Goal: Find specific page/section

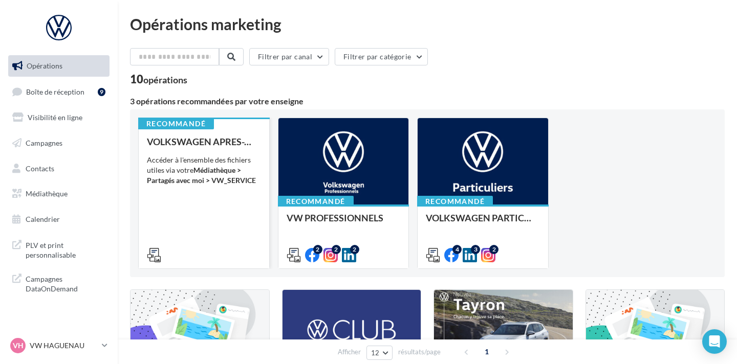
click at [205, 186] on div "VOLKSWAGEN APRES-VENTE Accéder à l'ensemble des fichiers utiles via votre Média…" at bounding box center [204, 198] width 114 height 123
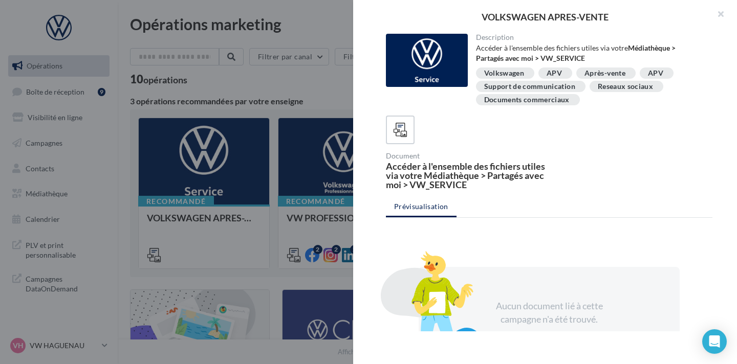
click at [719, 14] on button "button" at bounding box center [716, 15] width 41 height 31
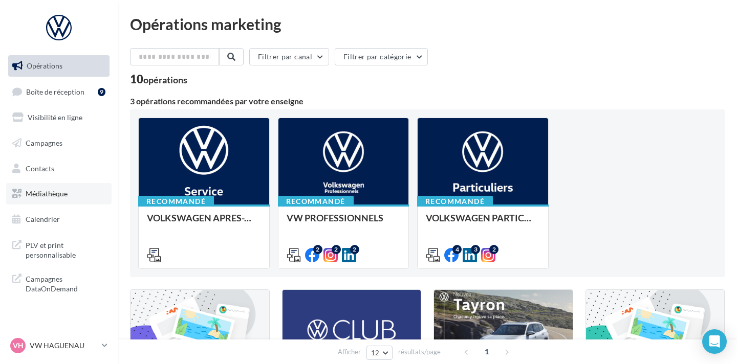
click at [53, 186] on link "Médiathèque" at bounding box center [58, 193] width 105 height 21
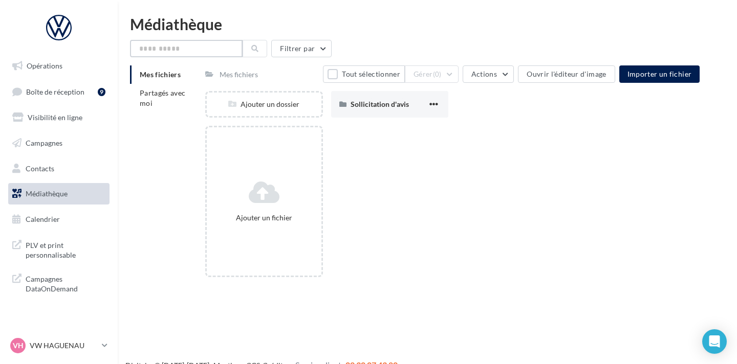
click at [201, 52] on input "text" at bounding box center [186, 48] width 113 height 17
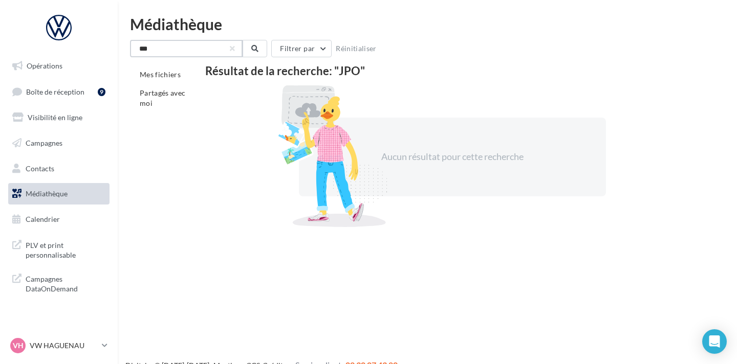
drag, startPoint x: 143, startPoint y: 50, endPoint x: 188, endPoint y: 39, distance: 46.7
click at [145, 50] on input "***" at bounding box center [186, 48] width 113 height 17
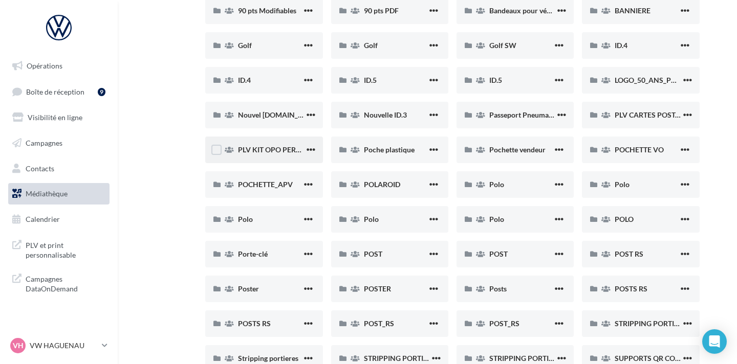
scroll to position [34, 0]
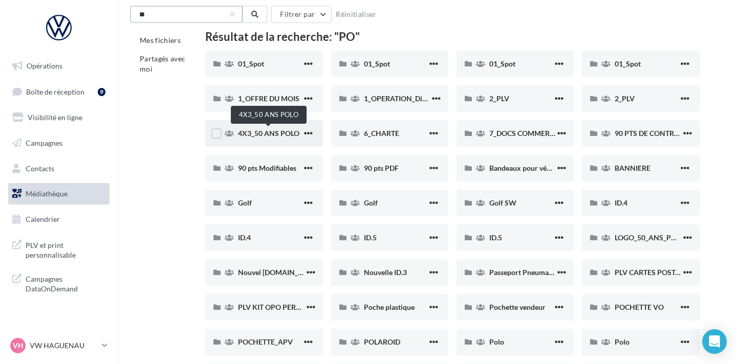
type input "**"
click at [267, 132] on span "4X3_50 ANS POLO" at bounding box center [268, 133] width 61 height 9
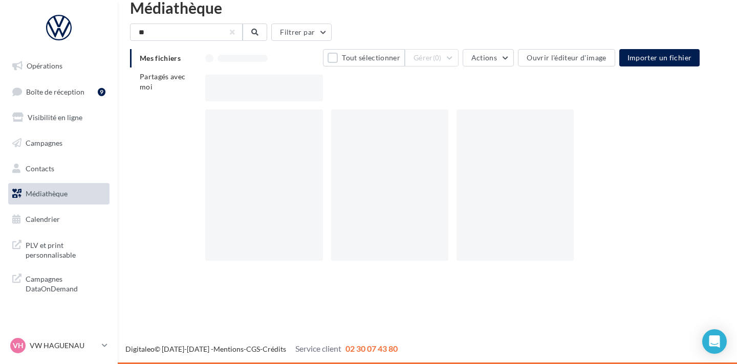
scroll to position [16, 0]
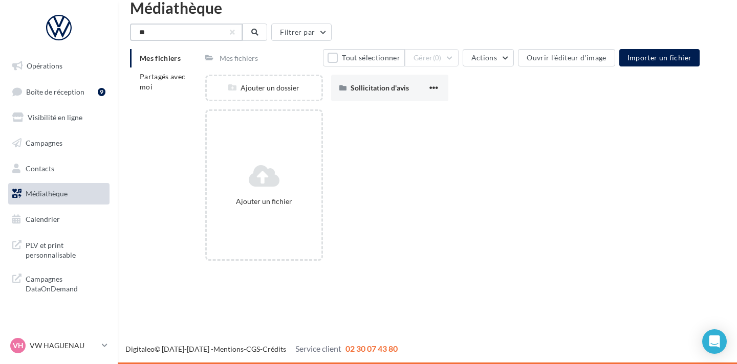
click at [185, 36] on input "**" at bounding box center [186, 32] width 113 height 17
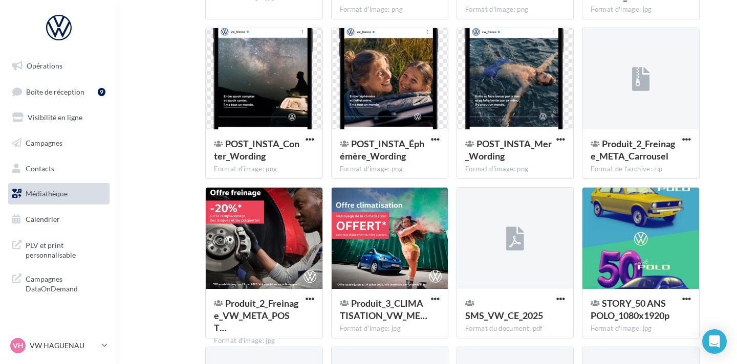
scroll to position [4608, 0]
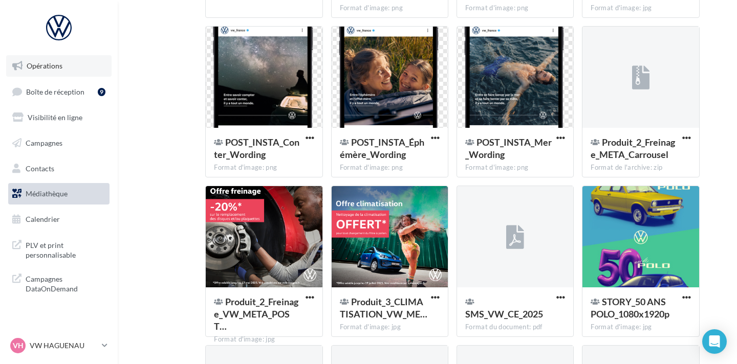
click at [31, 69] on span "Opérations" at bounding box center [45, 65] width 36 height 9
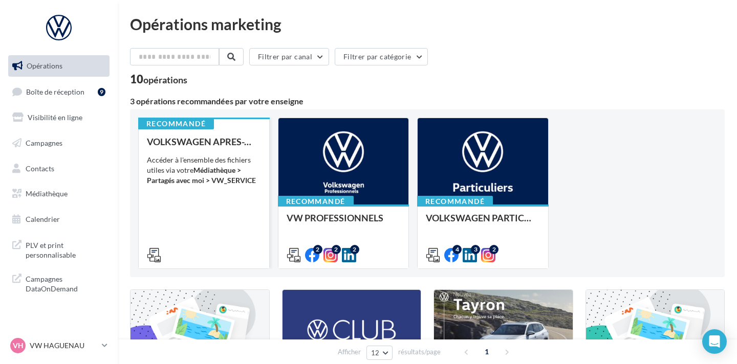
click at [195, 201] on div "VOLKSWAGEN APRES-VENTE Accéder à l'ensemble des fichiers utiles via votre Média…" at bounding box center [204, 198] width 114 height 123
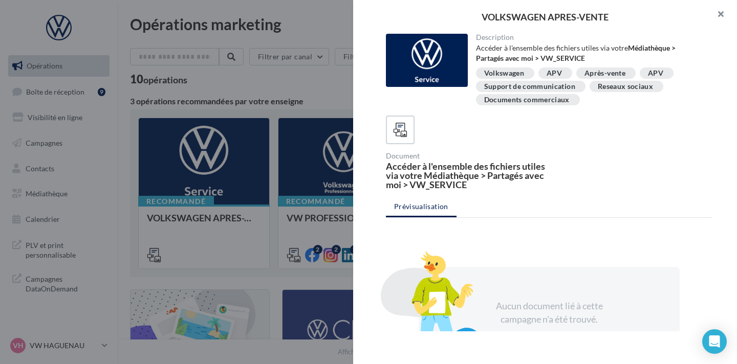
click at [711, 17] on button "button" at bounding box center [716, 15] width 41 height 31
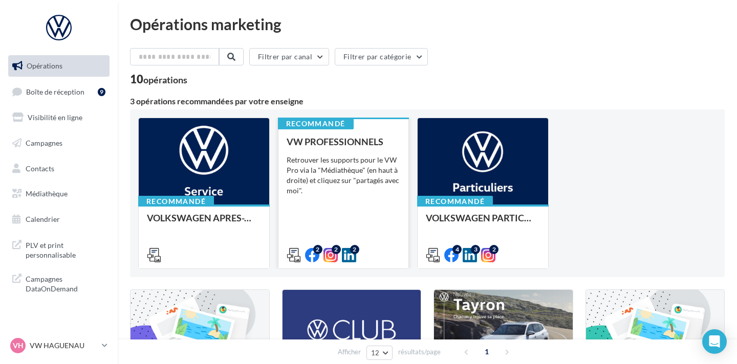
click at [390, 152] on div "VW PROFESSIONNELS Retrouver les supports pour le VW Pro via la "Médiathèque" (e…" at bounding box center [344, 198] width 114 height 123
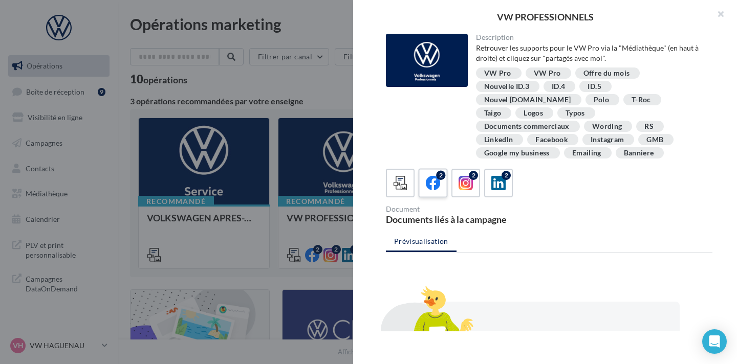
click at [435, 176] on icon at bounding box center [433, 183] width 15 height 15
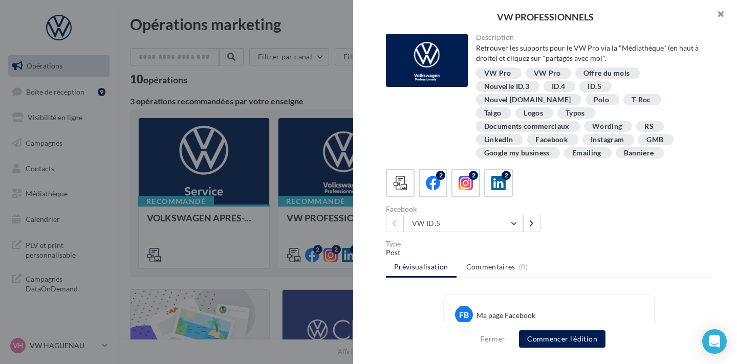
click at [720, 11] on button "button" at bounding box center [716, 15] width 41 height 31
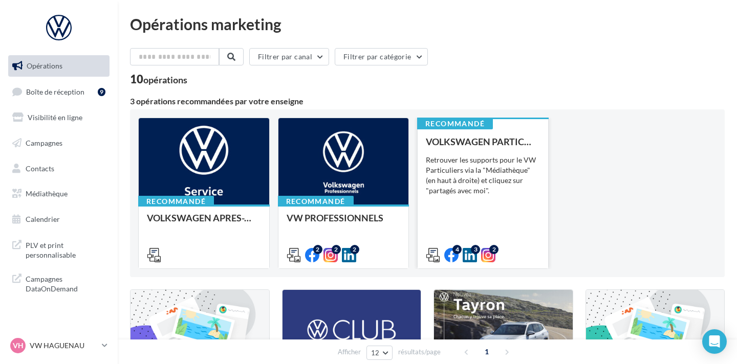
click at [517, 193] on div "Retrouver les supports pour le VW Particuliers via la "Médiathèque" (en haut à …" at bounding box center [483, 175] width 114 height 41
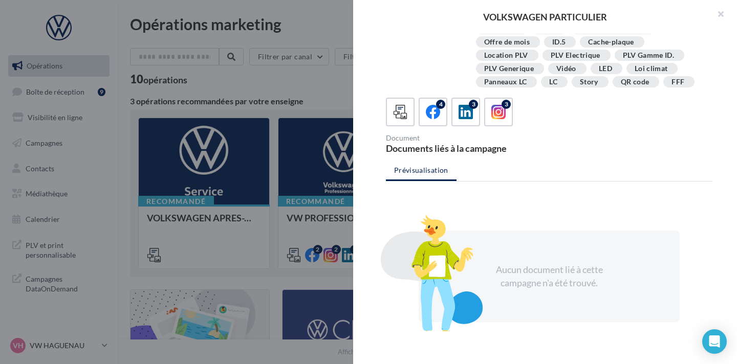
scroll to position [223, 0]
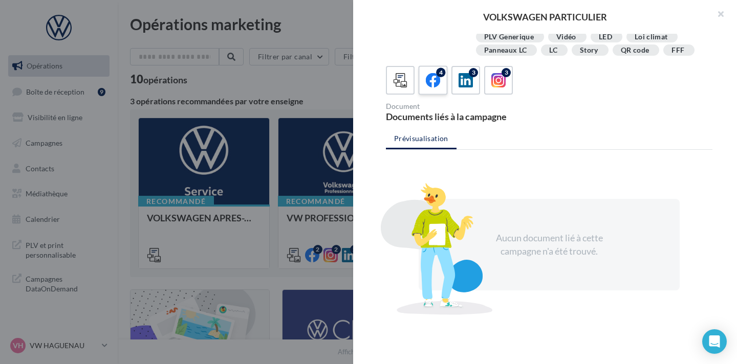
click at [425, 71] on div "4" at bounding box center [433, 80] width 19 height 19
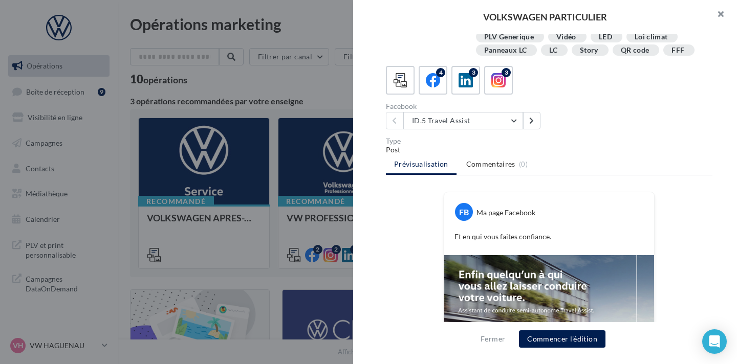
click at [712, 12] on button "button" at bounding box center [716, 15] width 41 height 31
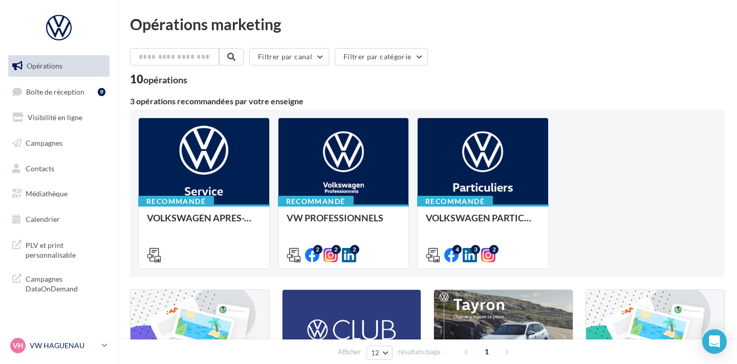
click at [68, 343] on p "VW HAGUENAU" at bounding box center [64, 346] width 68 height 10
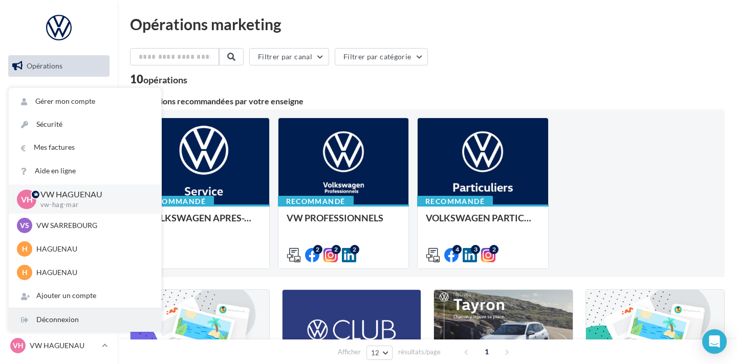
click at [71, 320] on div "Déconnexion" at bounding box center [85, 320] width 153 height 23
